Goal: Transaction & Acquisition: Download file/media

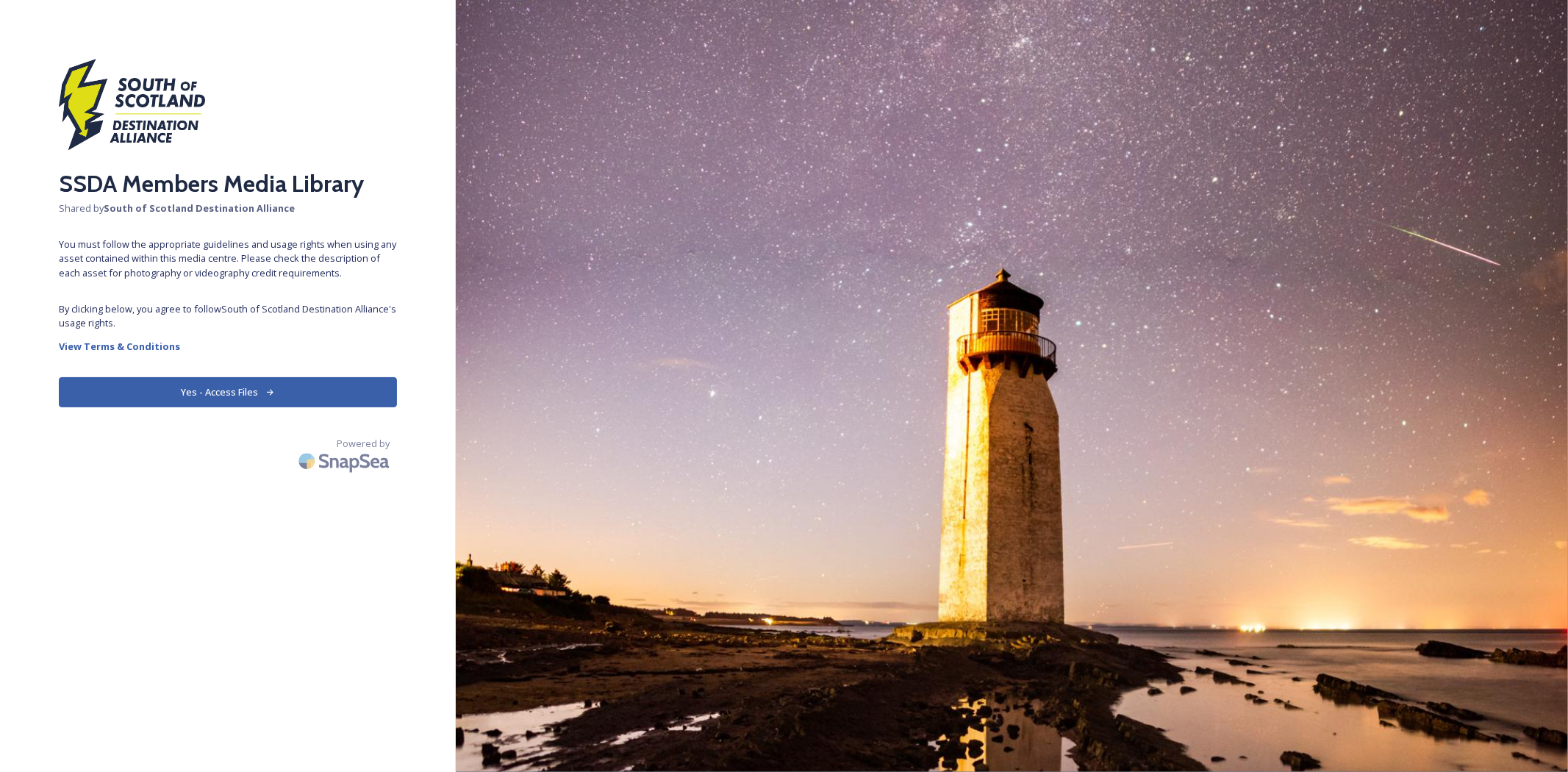
drag, startPoint x: 273, startPoint y: 397, endPoint x: 358, endPoint y: 444, distance: 97.1
click at [272, 396] on icon at bounding box center [270, 392] width 9 height 9
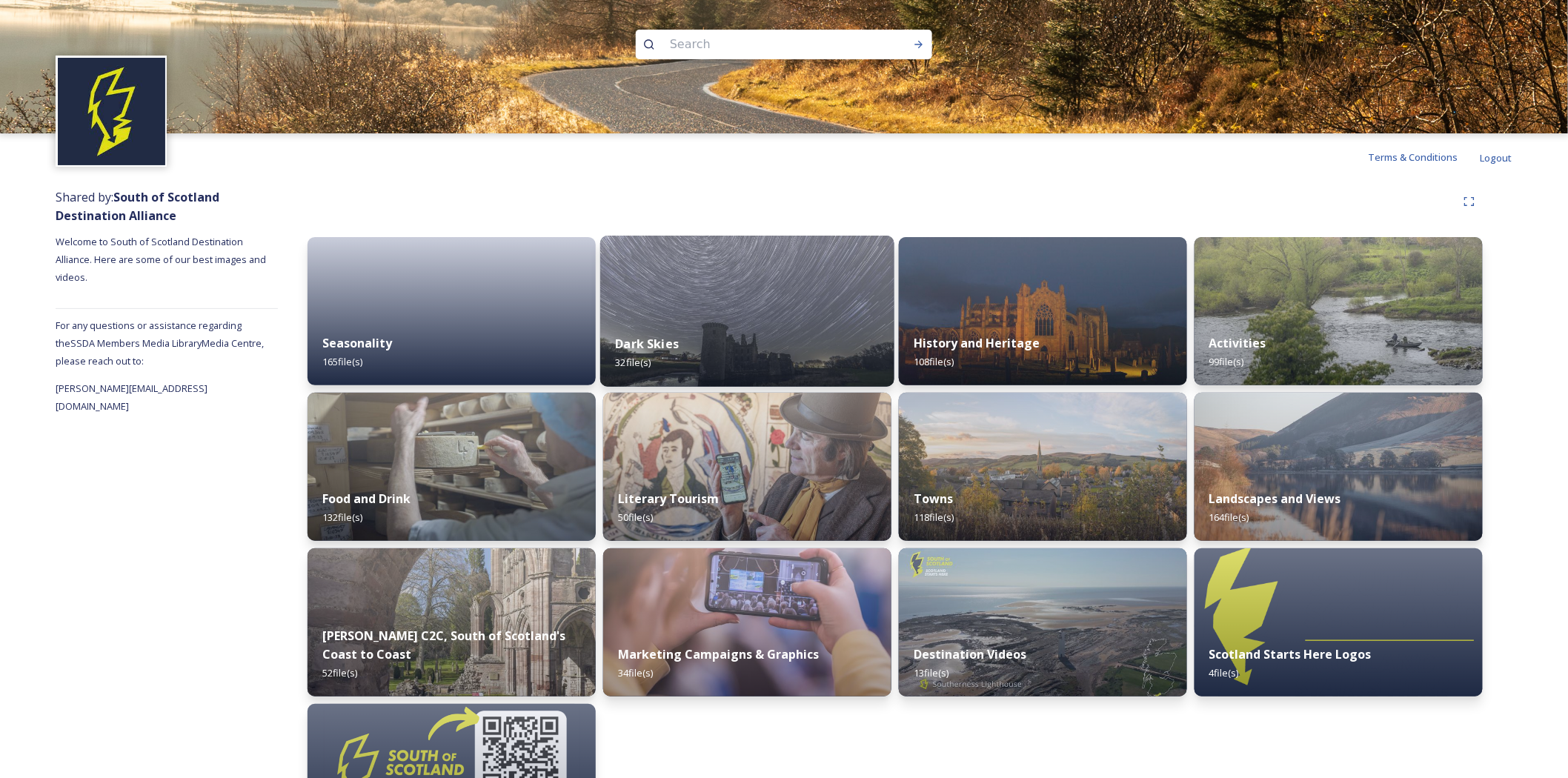
click at [717, 333] on div "Dark Skies 32 file(s)" at bounding box center [747, 353] width 294 height 67
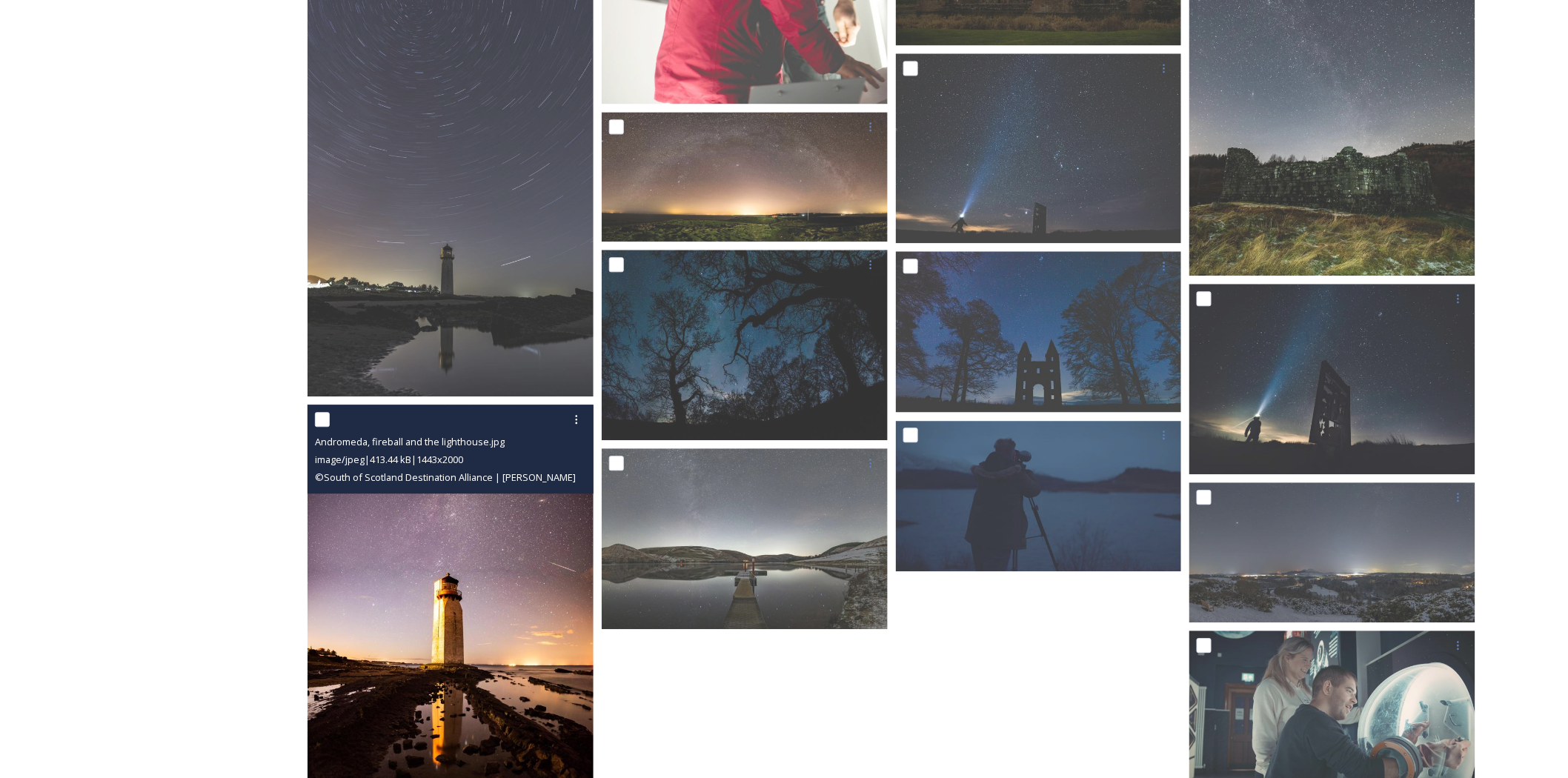
scroll to position [1399, 0]
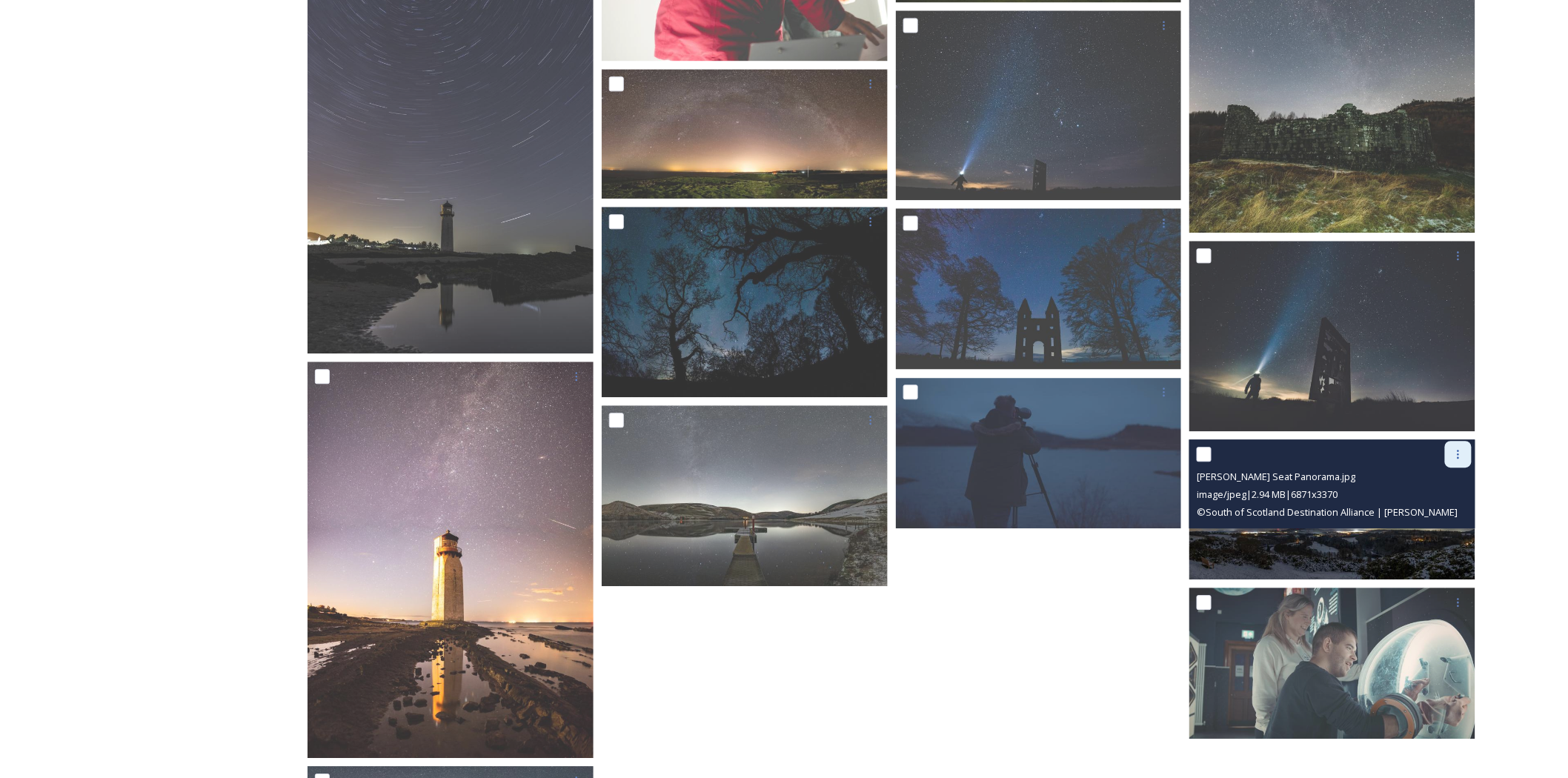
click at [1460, 456] on icon at bounding box center [1458, 454] width 12 height 12
click at [1453, 510] on span "Download" at bounding box center [1441, 515] width 45 height 14
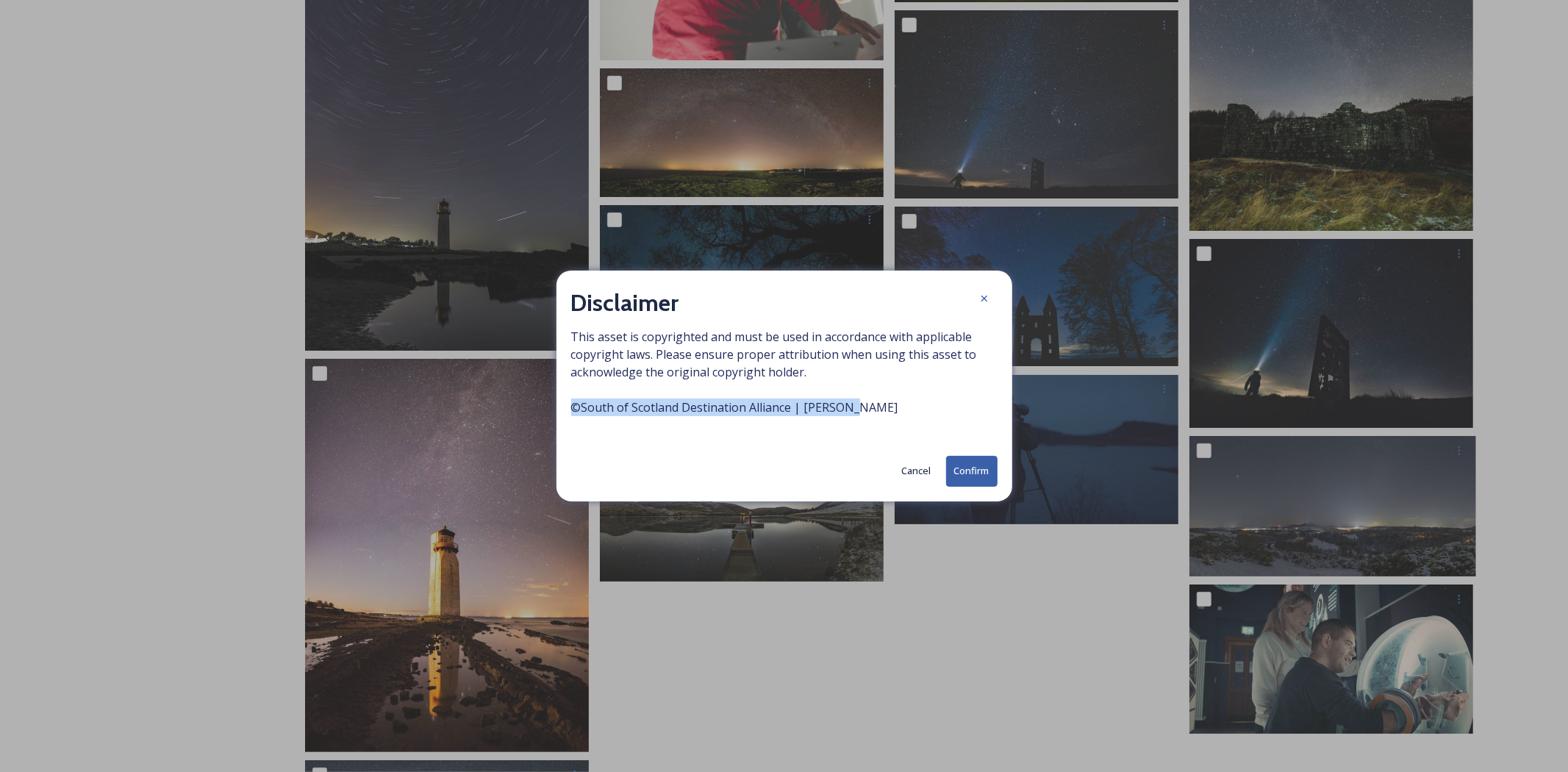
drag, startPoint x: 866, startPoint y: 402, endPoint x: 562, endPoint y: 405, distance: 304.0
click at [562, 405] on div "Disclaimer This asset is copyrighted and must be used in accordance with applic…" at bounding box center [784, 386] width 456 height 230
copy span "© South of Scotland Destination Alliance | [PERSON_NAME]"
click at [983, 475] on button "Confirm" at bounding box center [972, 471] width 51 height 30
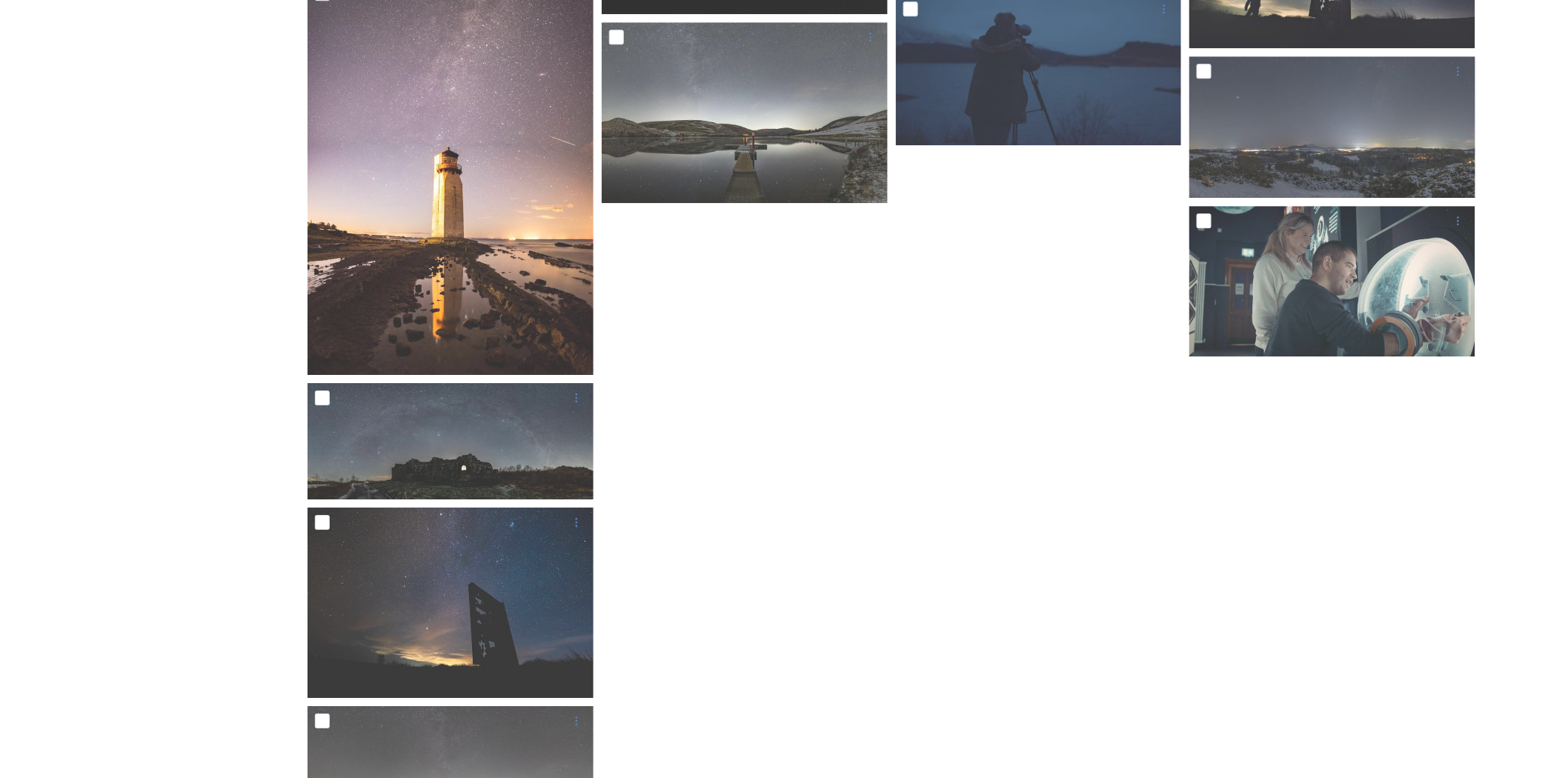
scroll to position [1895, 0]
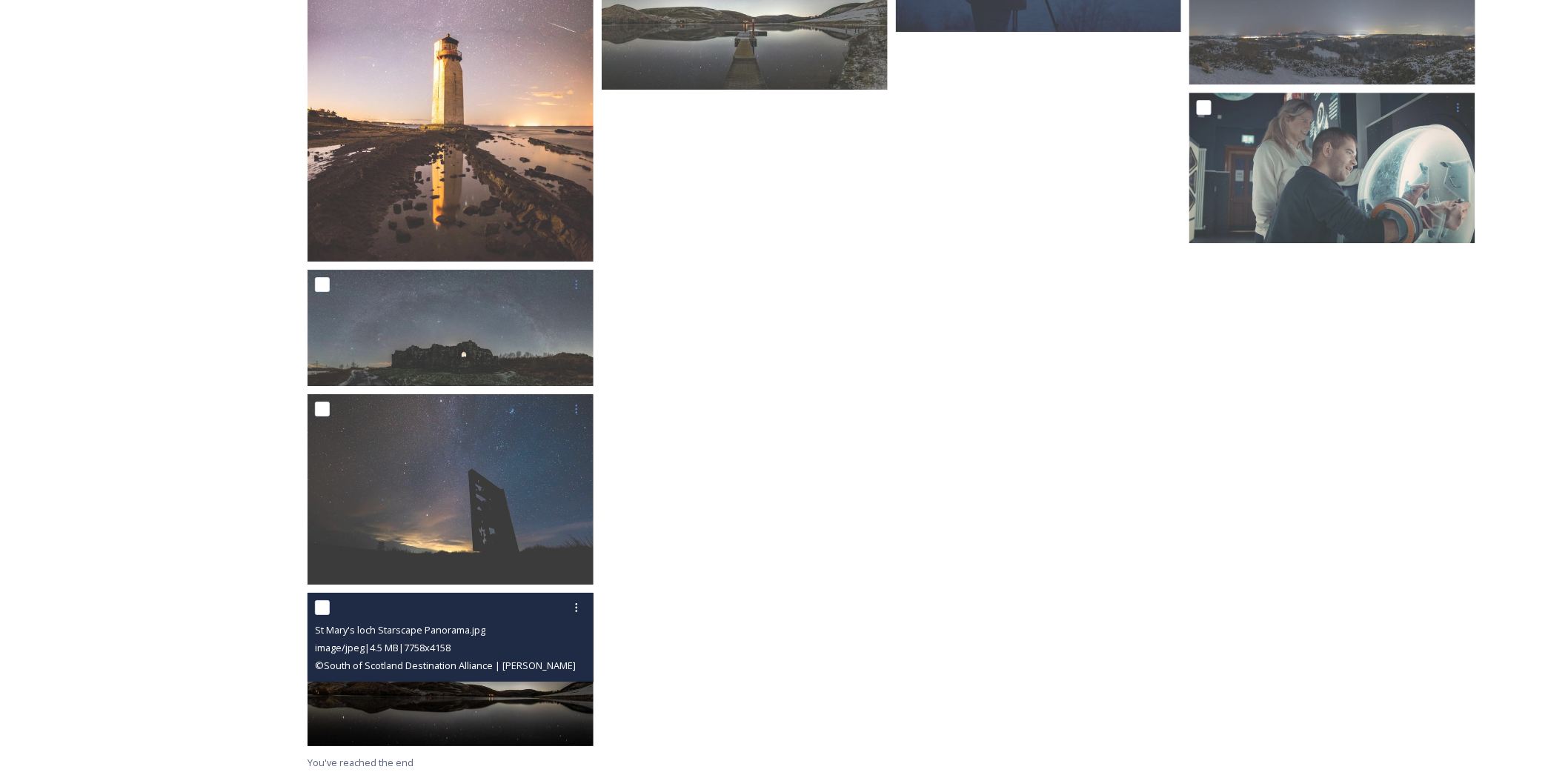
click at [493, 687] on img at bounding box center [450, 669] width 286 height 153
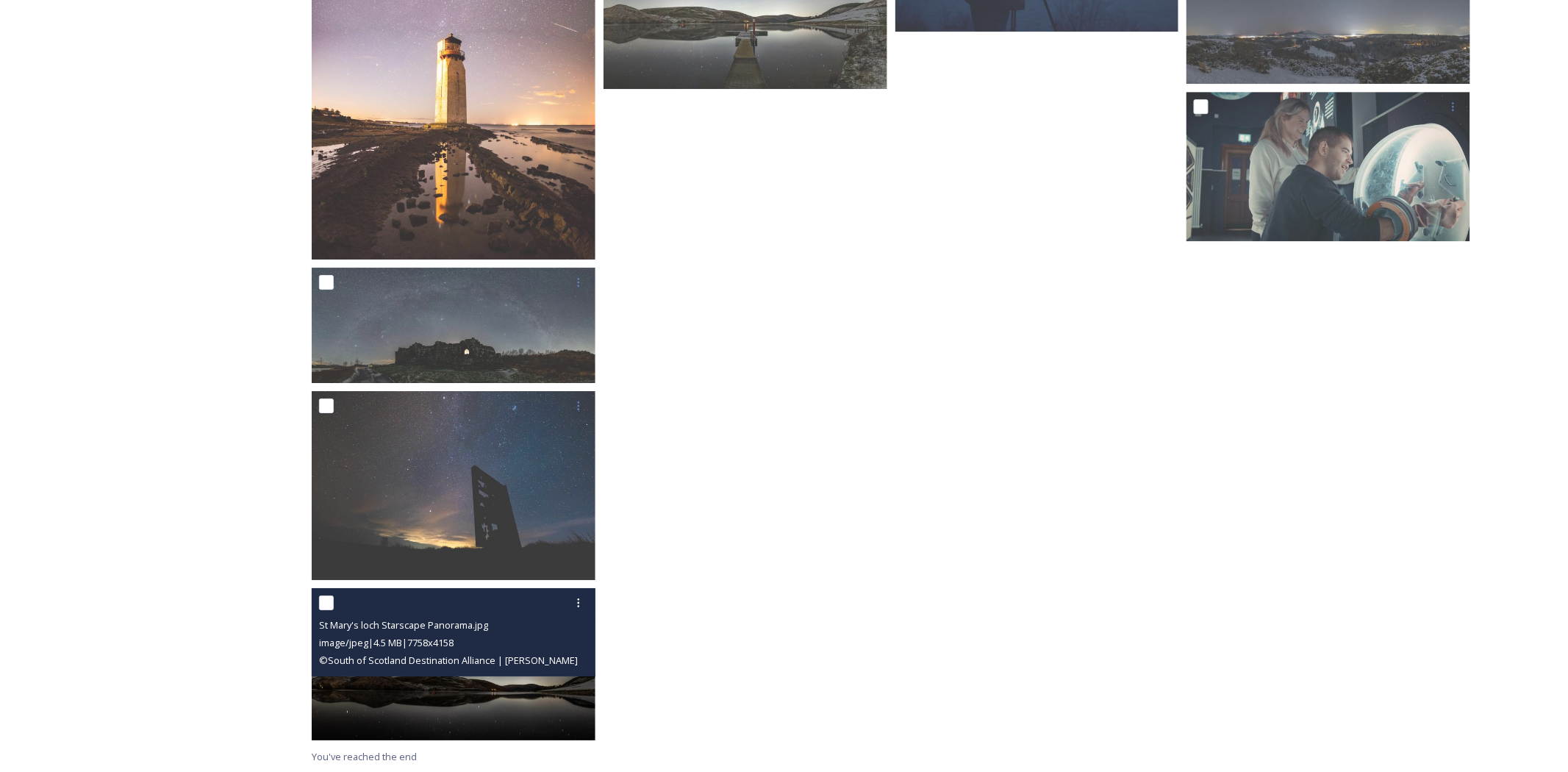
scroll to position [1722, 0]
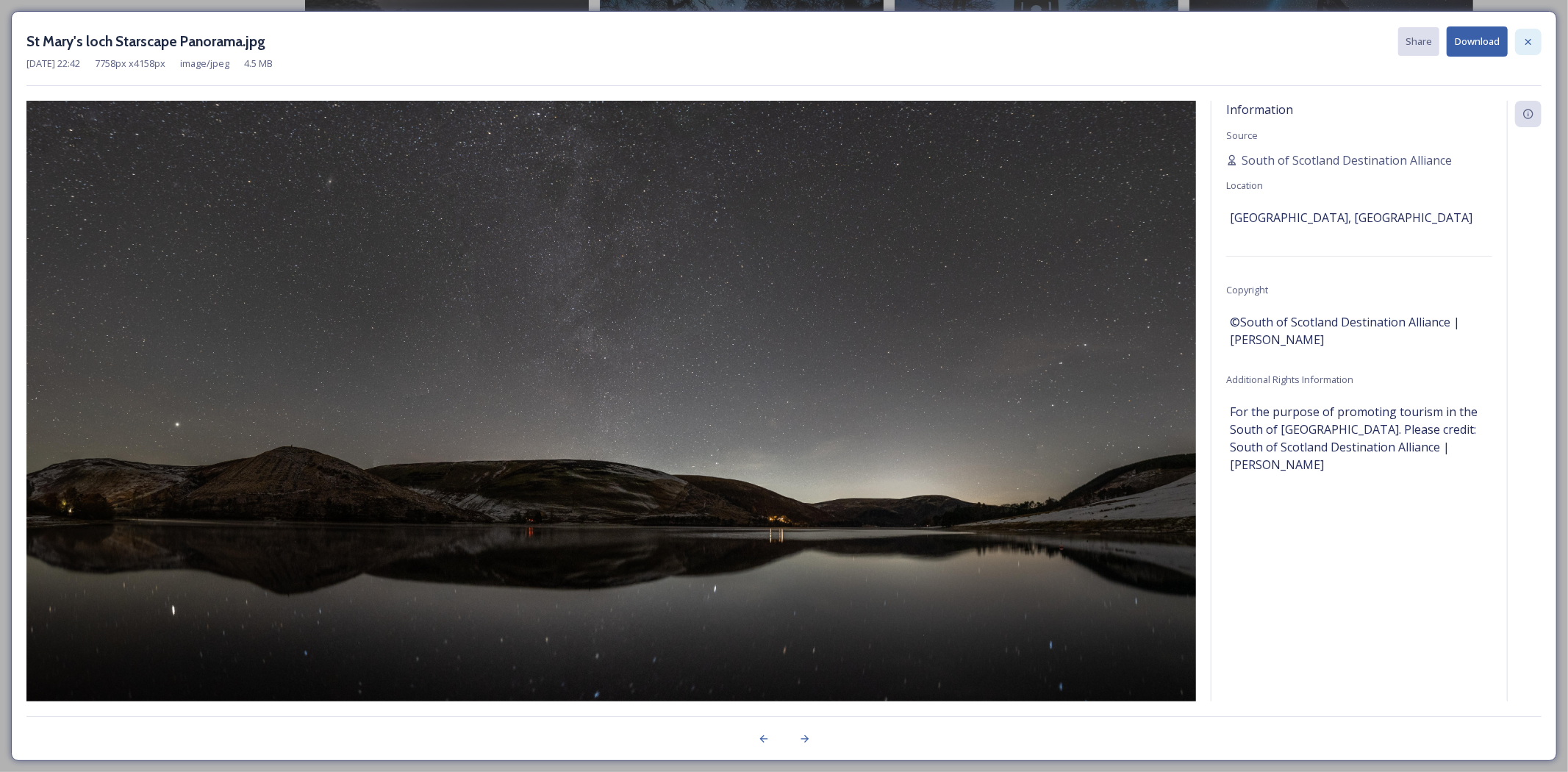
click at [1529, 39] on icon at bounding box center [1528, 42] width 12 height 12
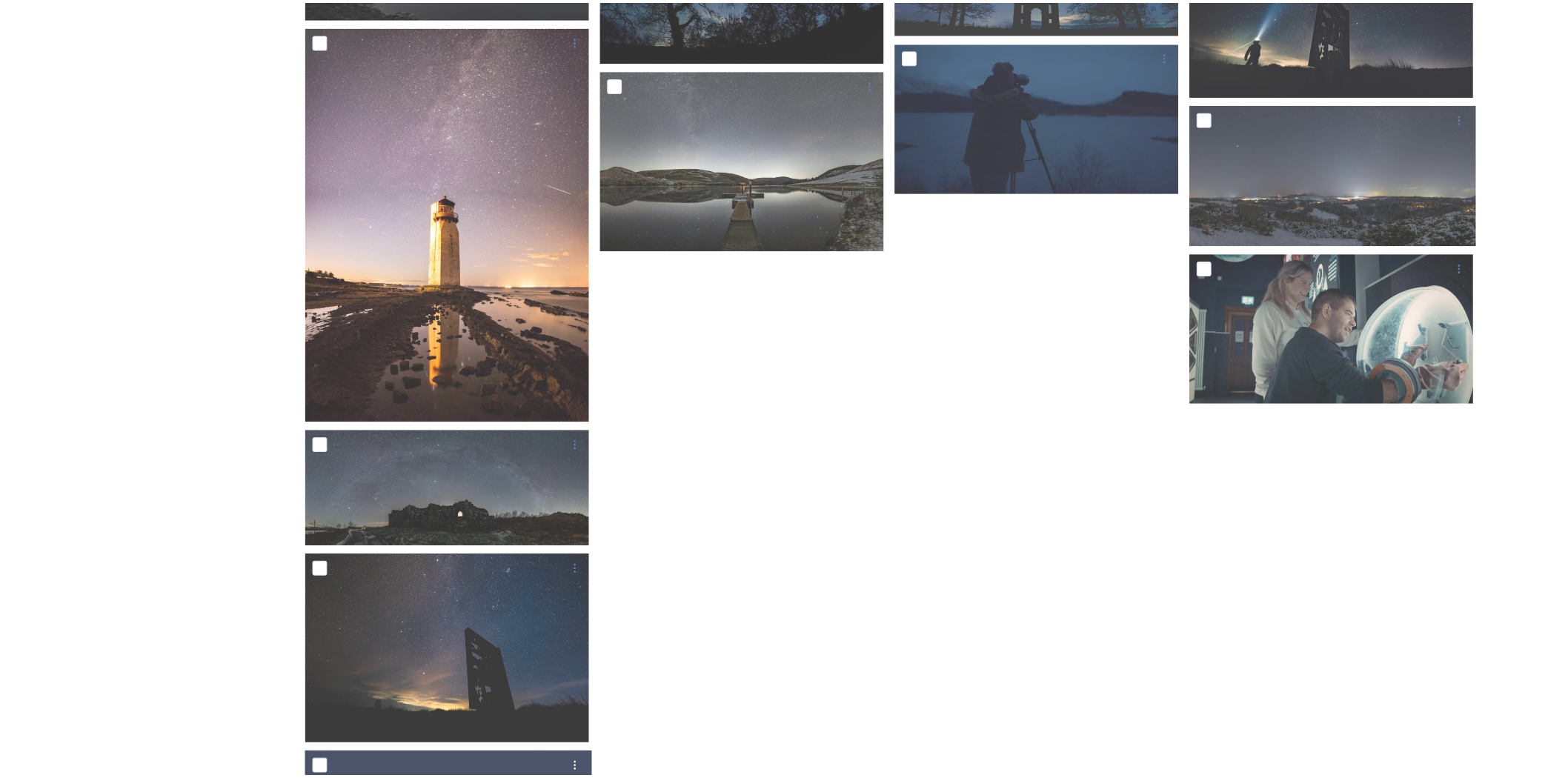
scroll to position [1895, 0]
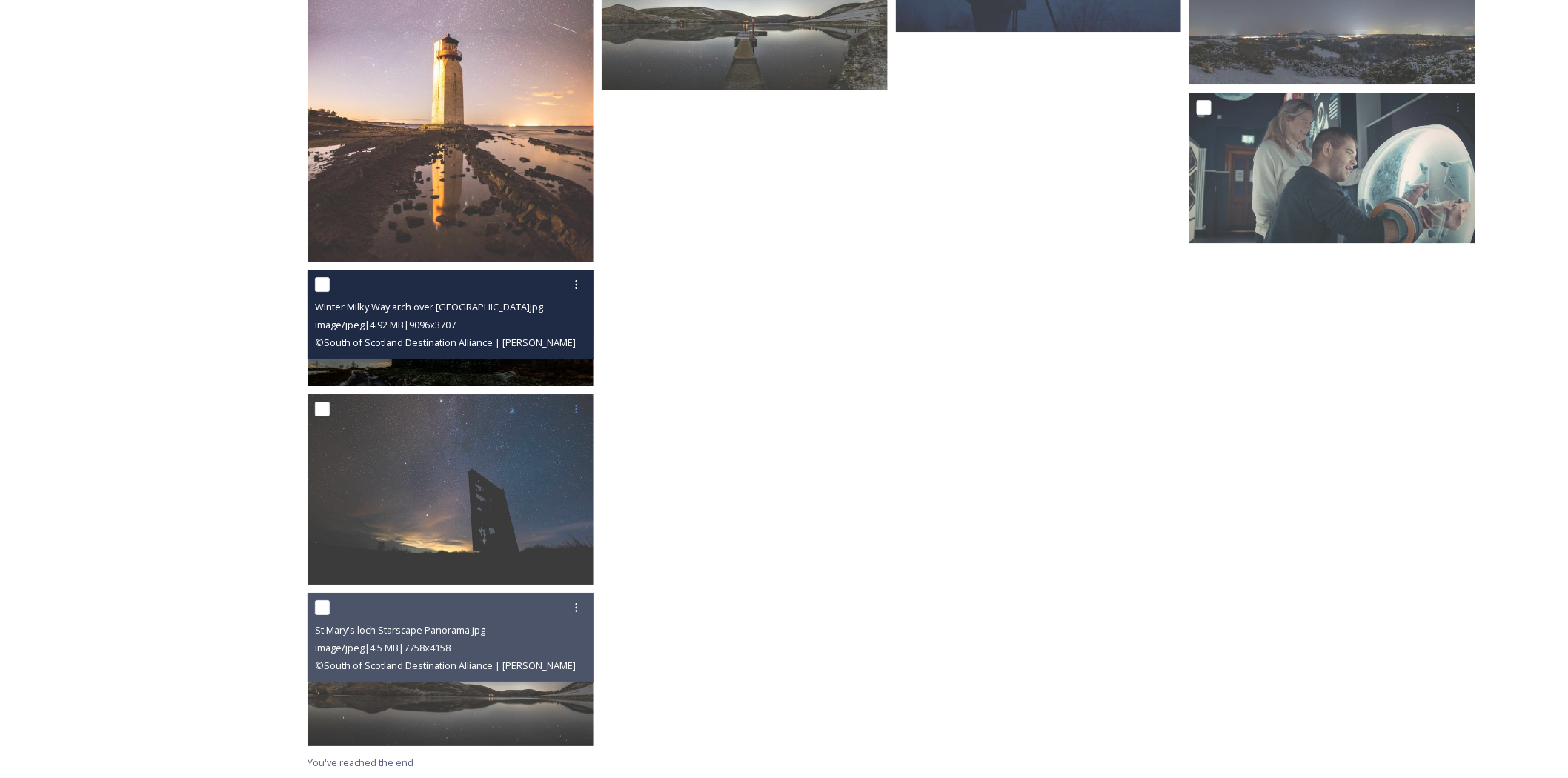
click at [517, 355] on div "Winter Milky Way arch over [GEOGRAPHIC_DATA]jpg image/jpeg | 4.92 MB | 9096 x 3…" at bounding box center [450, 314] width 286 height 89
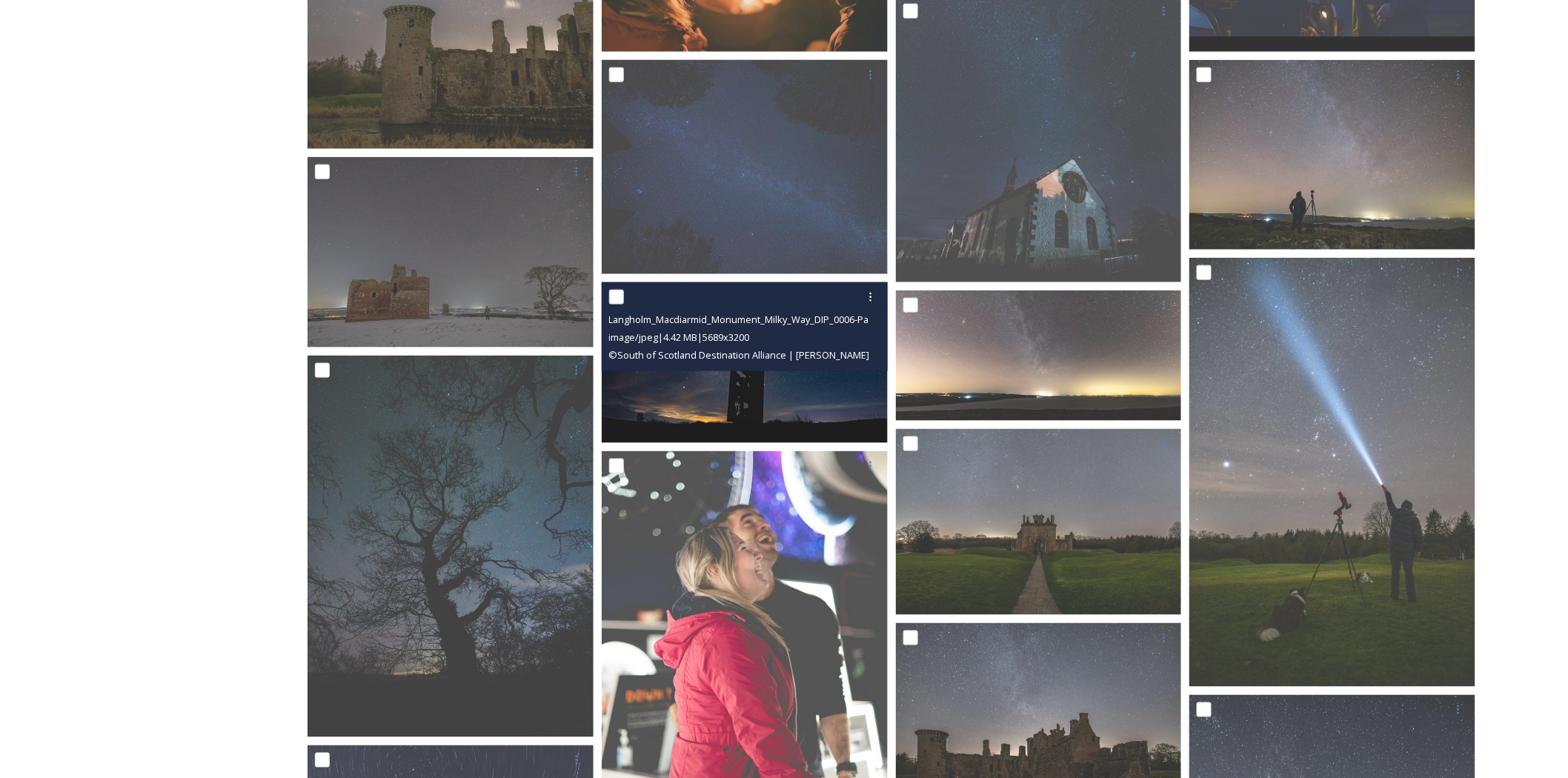
scroll to position [496, 0]
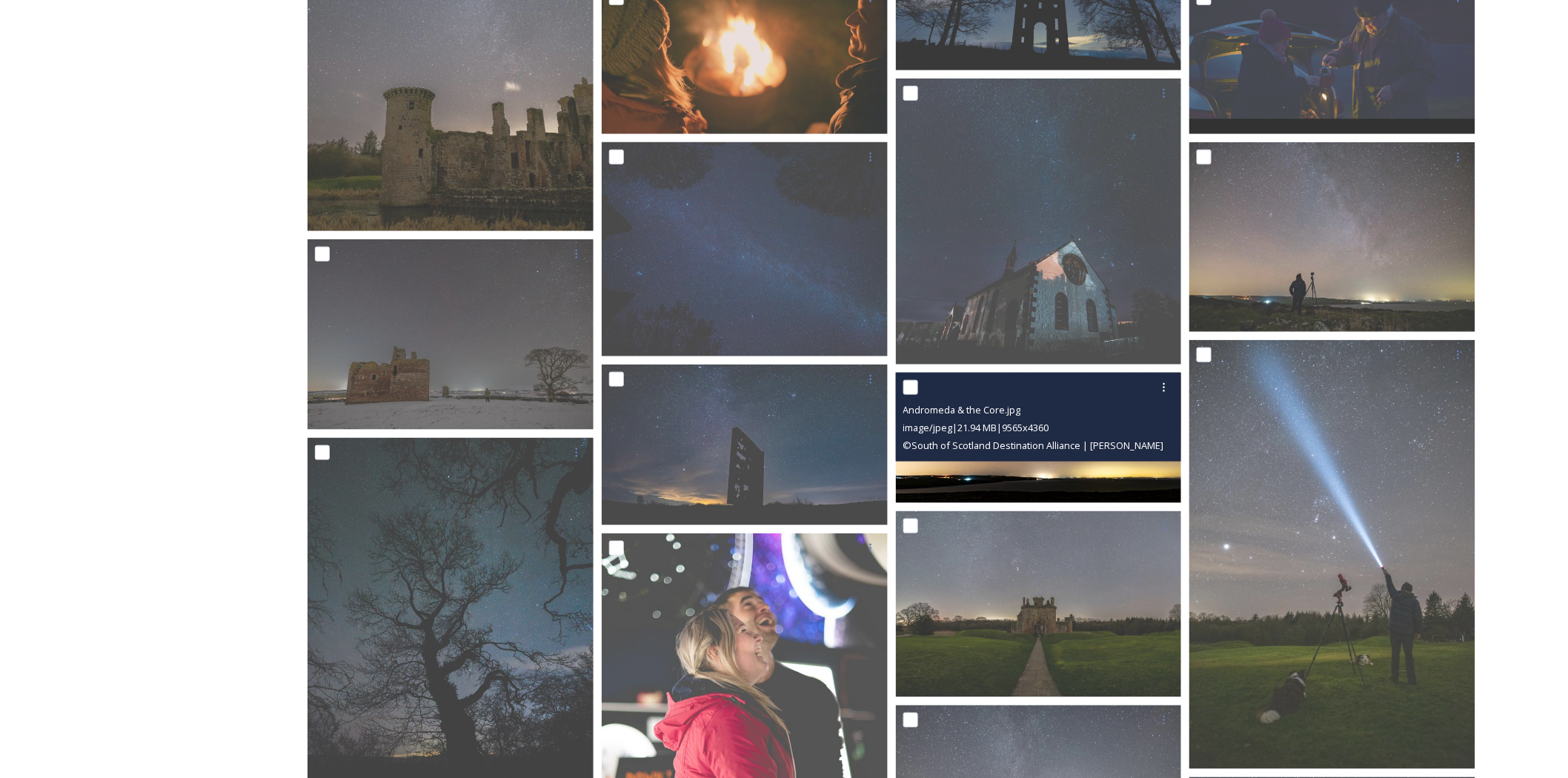
click at [1082, 446] on span "© South of Scotland Destination Alliance | [PERSON_NAME]" at bounding box center [1033, 445] width 261 height 13
click at [1032, 464] on img at bounding box center [1039, 438] width 286 height 130
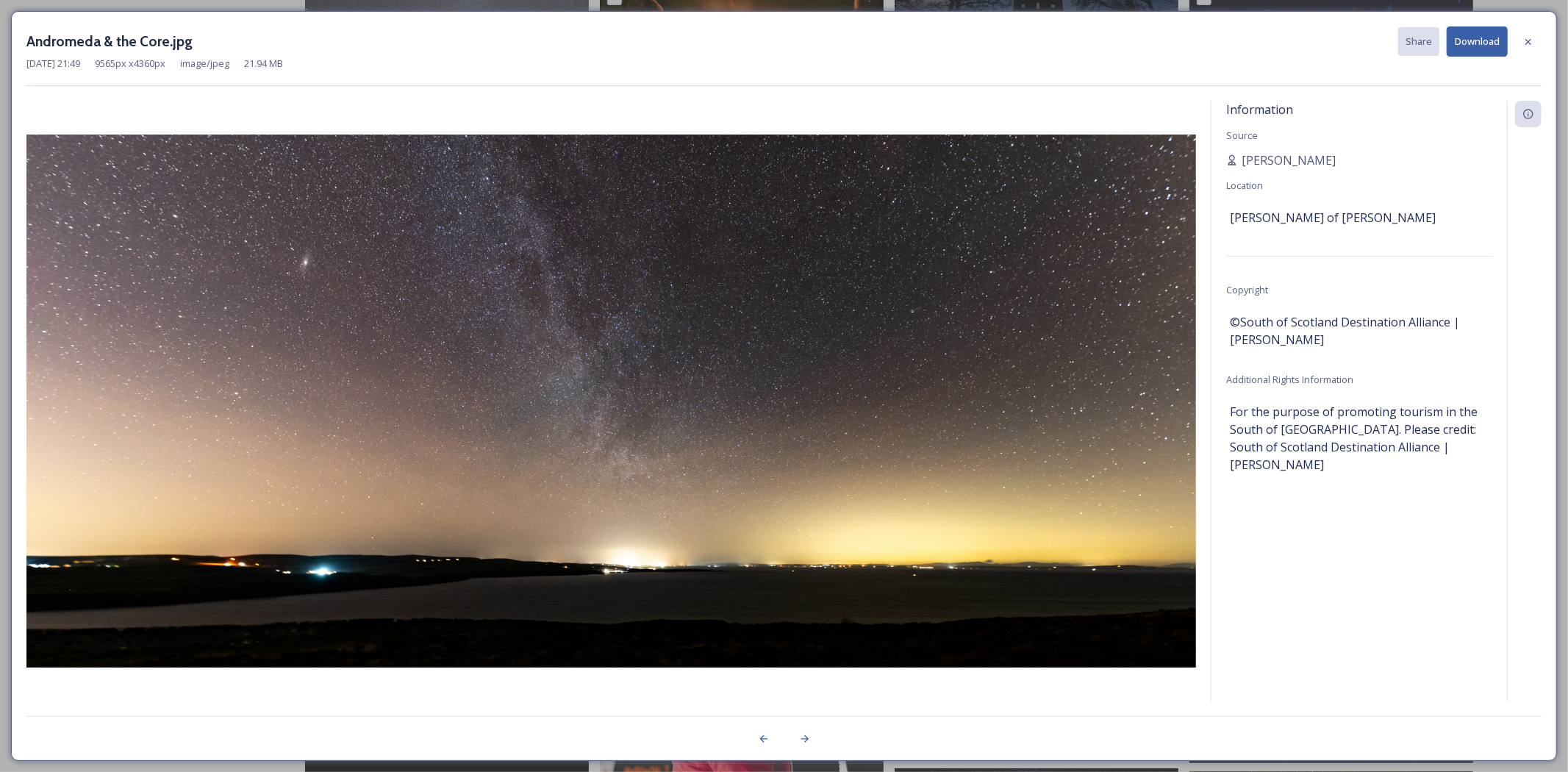
click at [1476, 39] on button "Download" at bounding box center [1478, 42] width 61 height 30
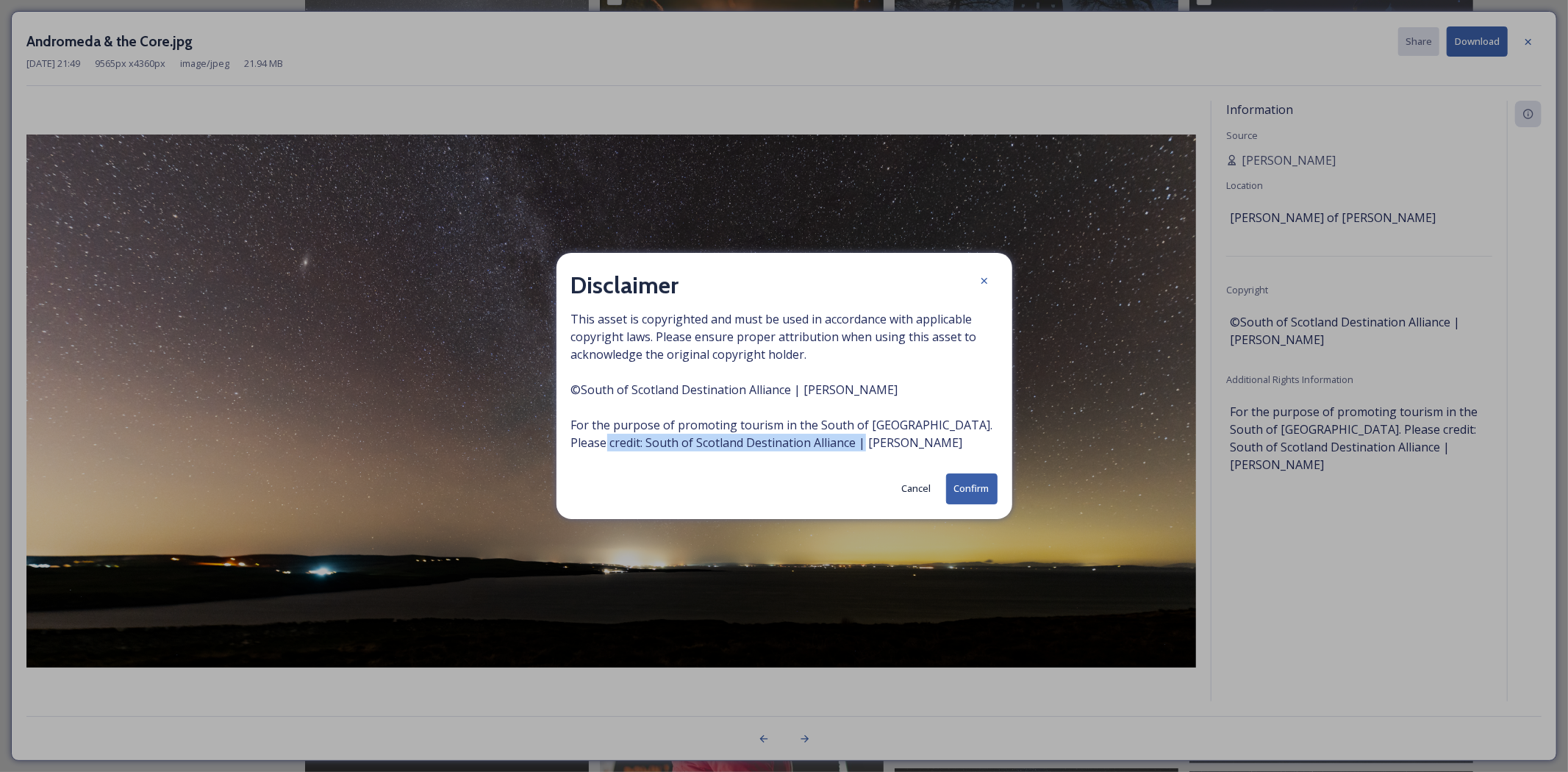
drag, startPoint x: 858, startPoint y: 443, endPoint x: 552, endPoint y: 443, distance: 306.0
click at [552, 443] on div "Disclaimer This asset is copyrighted and must be used in accordance with applic…" at bounding box center [784, 386] width 1568 height 772
copy span "South of Scotland Destination Alliance | [PERSON_NAME]"
click at [965, 491] on button "Confirm" at bounding box center [972, 489] width 51 height 30
